Goal: Information Seeking & Learning: Check status

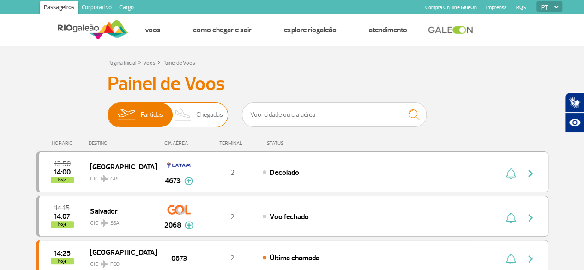
click at [207, 124] on span "Chegadas" at bounding box center [209, 115] width 27 height 24
click at [108, 110] on input "Partidas Chegadas" at bounding box center [108, 110] width 0 height 0
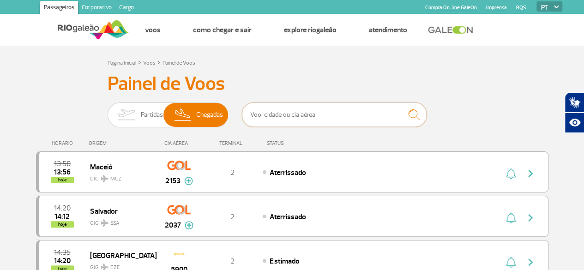
click at [277, 123] on input "text" at bounding box center [334, 115] width 185 height 24
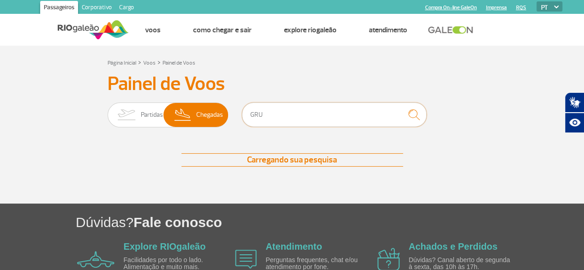
type input "GRU"
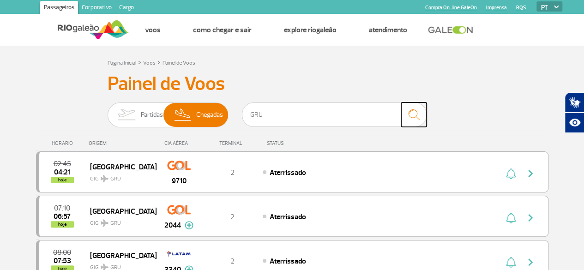
click at [415, 110] on img "submit" at bounding box center [414, 114] width 20 height 19
click at [136, 112] on img at bounding box center [126, 115] width 29 height 24
click at [108, 110] on input "Partidas Chegadas" at bounding box center [108, 110] width 0 height 0
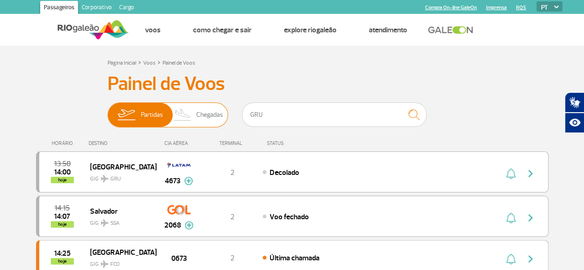
click at [198, 115] on span "Chegadas" at bounding box center [209, 115] width 27 height 24
click at [108, 110] on input "Partidas Chegadas" at bounding box center [108, 110] width 0 height 0
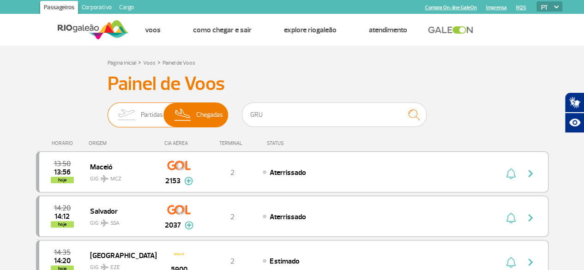
click at [133, 109] on img at bounding box center [126, 115] width 29 height 24
click at [108, 110] on input "Partidas Chegadas" at bounding box center [108, 110] width 0 height 0
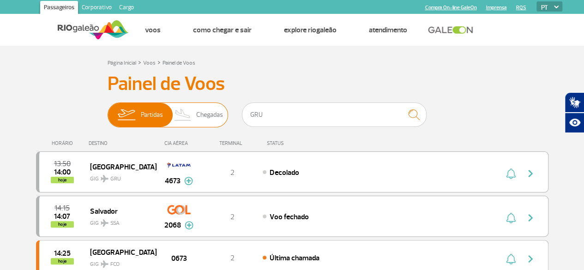
click at [214, 115] on span "Chegadas" at bounding box center [209, 115] width 27 height 24
click at [108, 110] on input "Partidas Chegadas" at bounding box center [108, 110] width 0 height 0
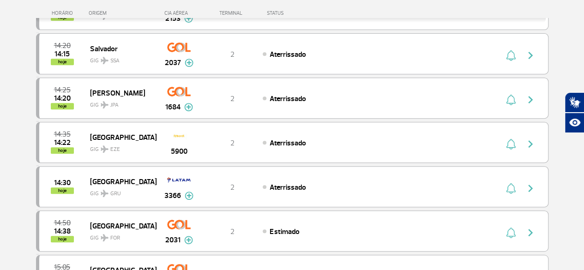
scroll to position [177, 0]
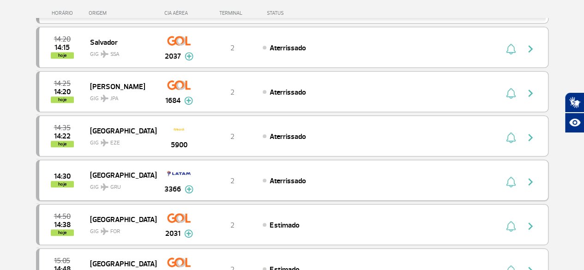
click at [145, 186] on span "GIG GRU" at bounding box center [119, 184] width 59 height 13
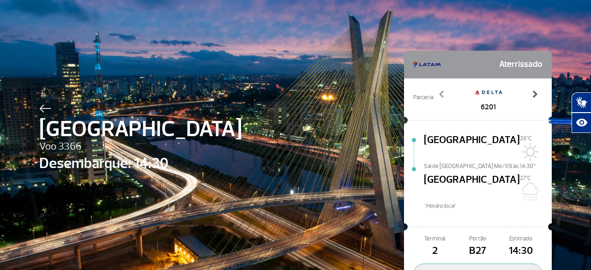
click at [531, 92] on span at bounding box center [534, 94] width 9 height 9
click at [441, 94] on span at bounding box center [441, 94] width 9 height 9
